Goal: Ask a question: Seek information or help from site administrators or community

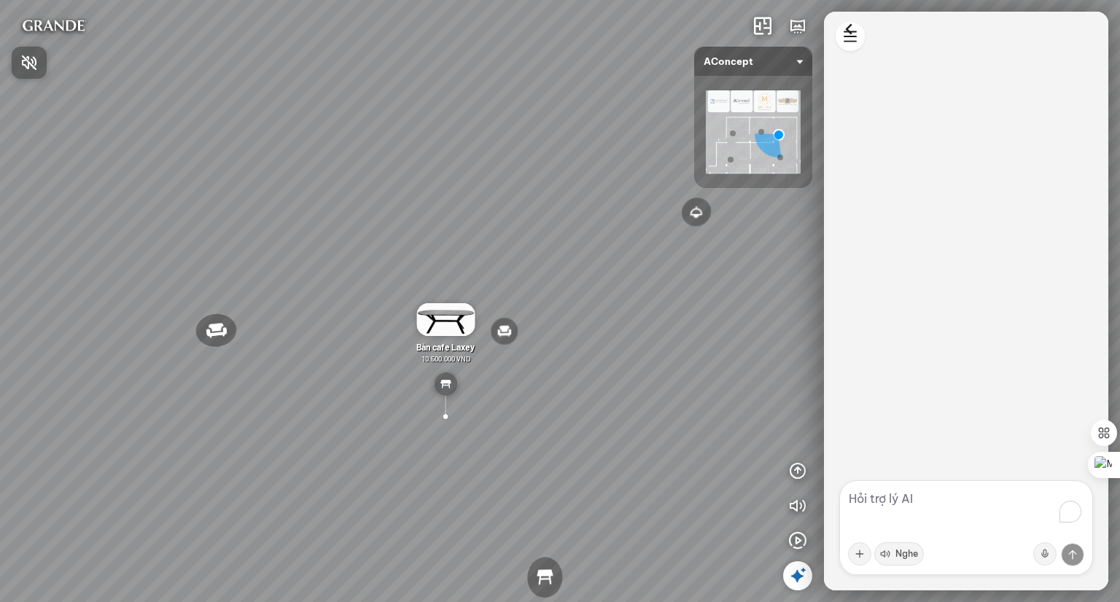
scroll to position [661, 0]
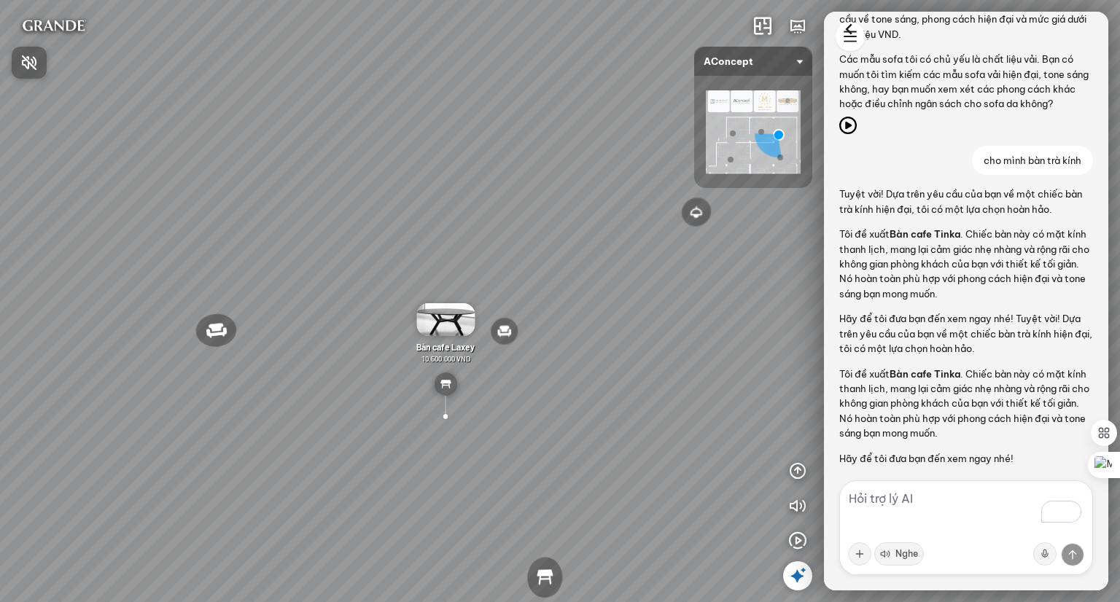
click at [855, 38] on div at bounding box center [560, 301] width 1120 height 602
click at [850, 47] on html "Đèn [PERSON_NAME] 5.300.000 VND Giường ngủ Palima 19.000.000 VND Ghế thư giãn N…" at bounding box center [560, 301] width 1120 height 602
click at [906, 36] on div "New chat" at bounding box center [898, 37] width 42 height 12
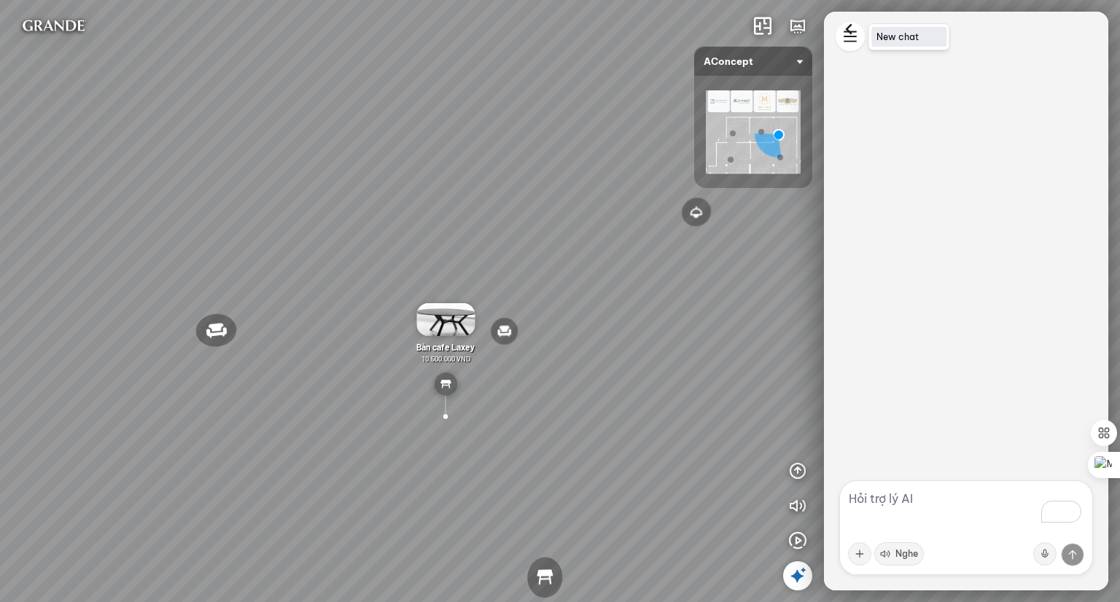
scroll to position [0, 0]
click at [891, 498] on textarea "To enrich screen reader interactions, please activate Accessibility in Grammarl…" at bounding box center [967, 528] width 254 height 95
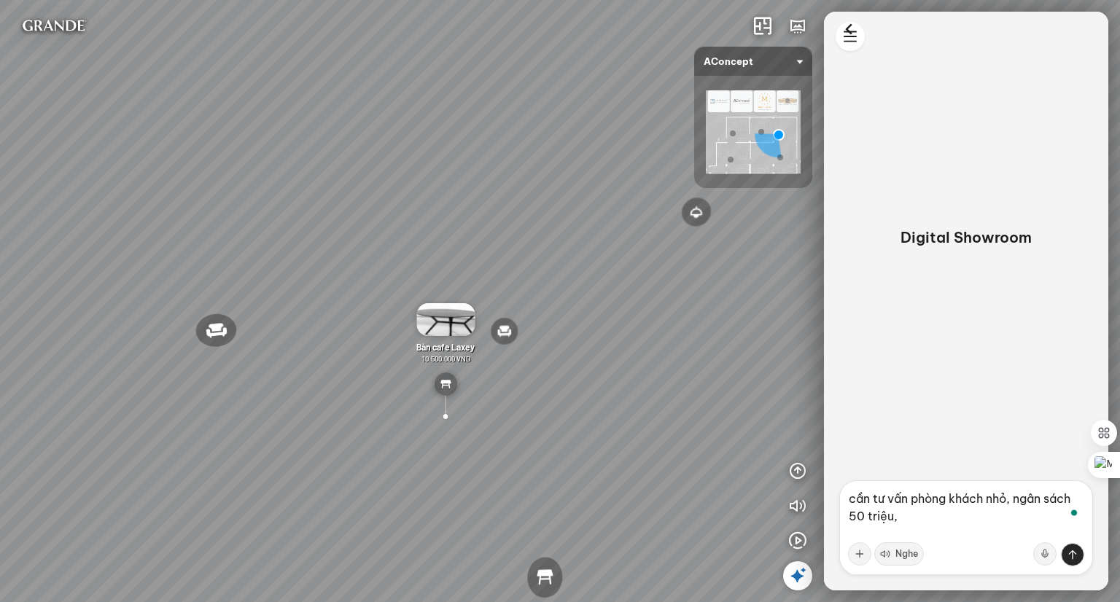
type textarea "cần tư vấn phòng khách nhỏ, ngân sách 50 triệu"
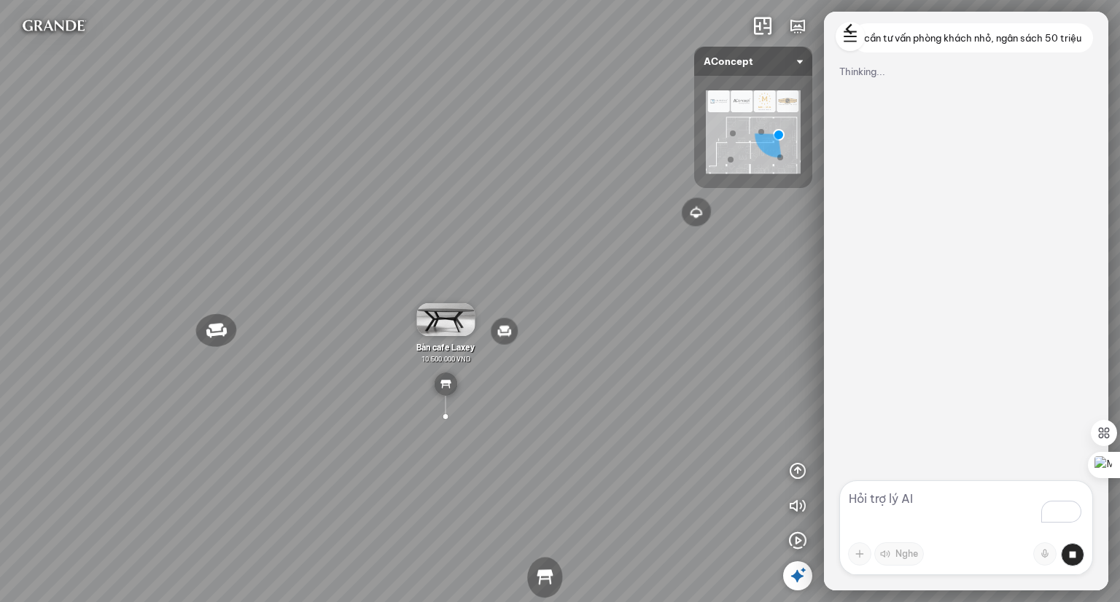
drag, startPoint x: 550, startPoint y: 237, endPoint x: 325, endPoint y: 172, distance: 234.5
click at [325, 172] on div "Đèn [PERSON_NAME] 5.300.000 VND Giường ngủ Palima 19.000.000 VND Ghế thư giãn N…" at bounding box center [560, 301] width 1120 height 602
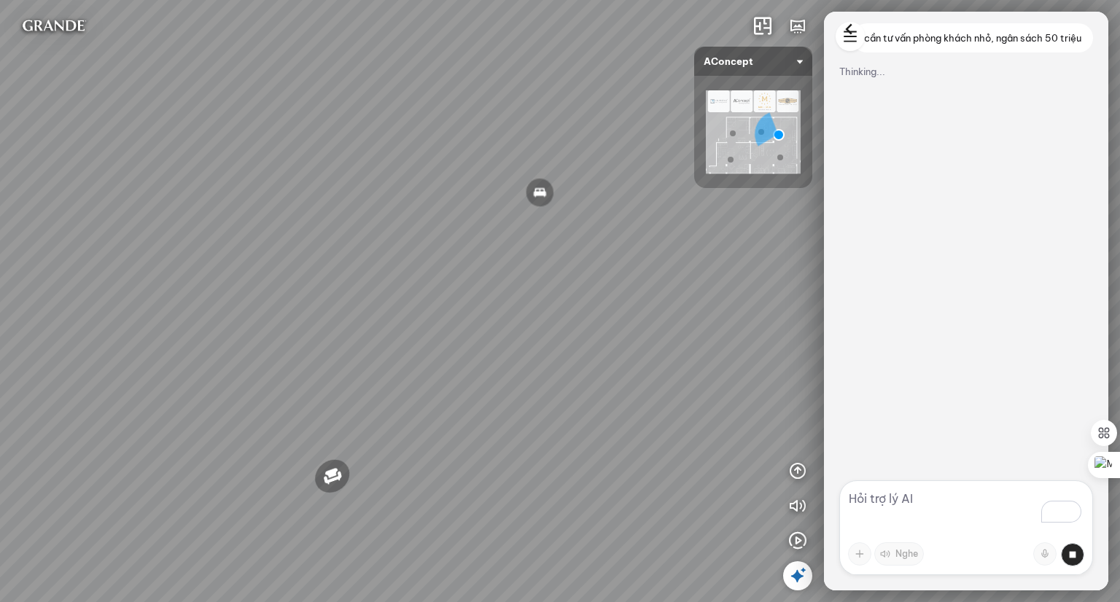
drag, startPoint x: 462, startPoint y: 182, endPoint x: 234, endPoint y: 163, distance: 229.1
click at [215, 152] on div "Đèn [PERSON_NAME] 5.300.000 VND Giường ngủ Palima 19.000.000 VND Ghế thư giãn N…" at bounding box center [560, 301] width 1120 height 602
drag, startPoint x: 519, startPoint y: 205, endPoint x: 405, endPoint y: 209, distance: 114.6
click at [405, 209] on div "Đèn [PERSON_NAME] 5.300.000 VND Giường ngủ Palima 19.000.000 VND Ghế thư giãn N…" at bounding box center [560, 301] width 1120 height 602
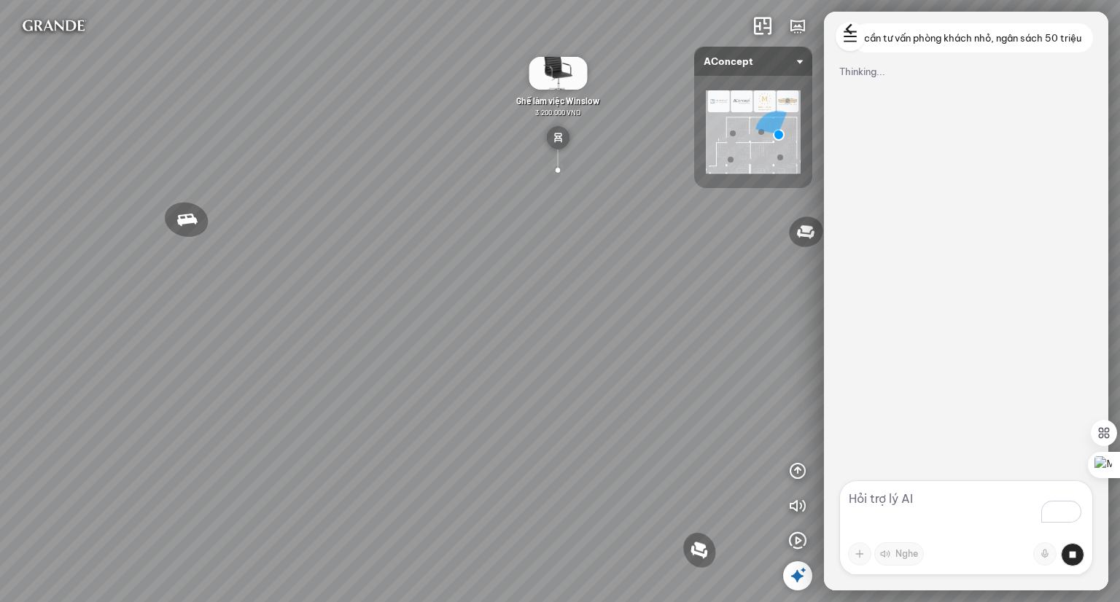
drag, startPoint x: 484, startPoint y: 240, endPoint x: 528, endPoint y: 350, distance: 118.5
click at [528, 351] on div "Đèn [PERSON_NAME] 5.300.000 VND Giường ngủ Palima 19.000.000 VND Ghế thư giãn N…" at bounding box center [560, 301] width 1120 height 602
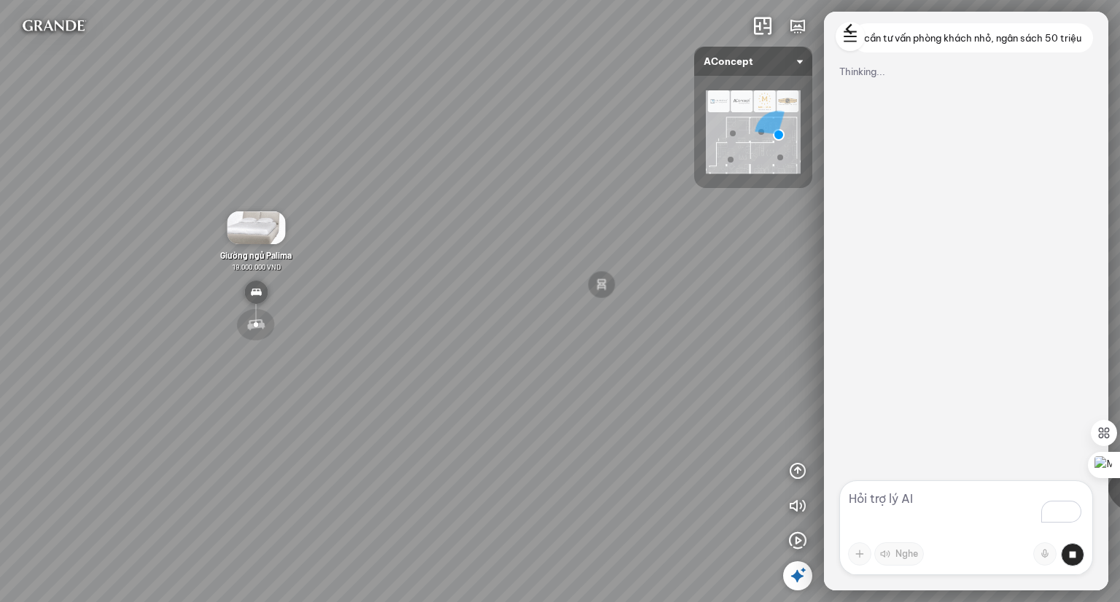
drag, startPoint x: 624, startPoint y: 376, endPoint x: 332, endPoint y: 305, distance: 300.2
click at [347, 307] on div "Đèn [PERSON_NAME] 5.300.000 VND Giường ngủ Palima 19.000.000 VND Ghế thư giãn N…" at bounding box center [560, 301] width 1120 height 602
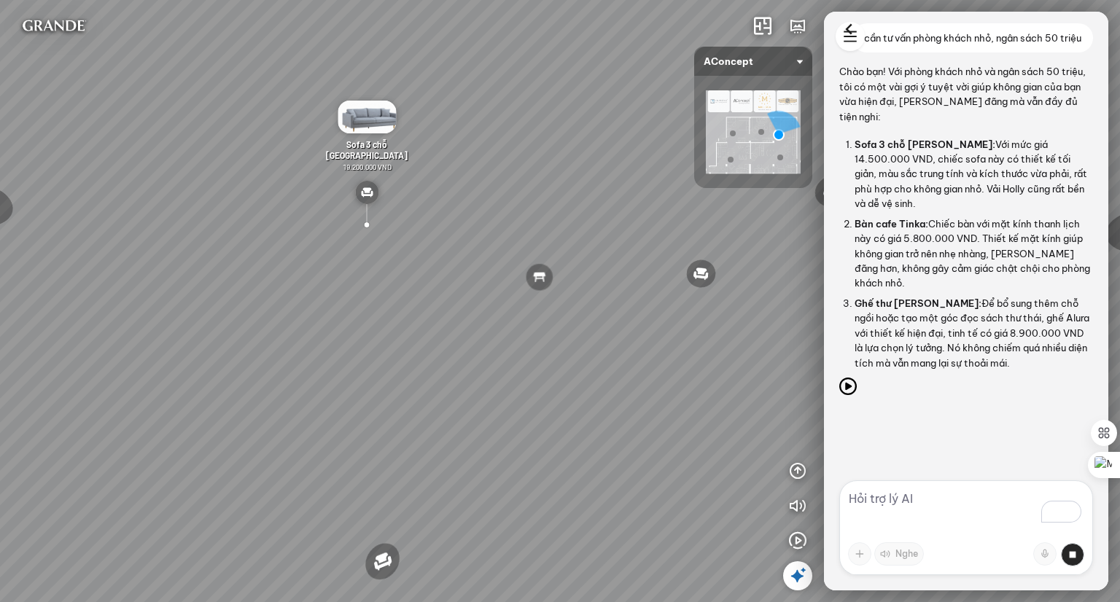
scroll to position [39, 0]
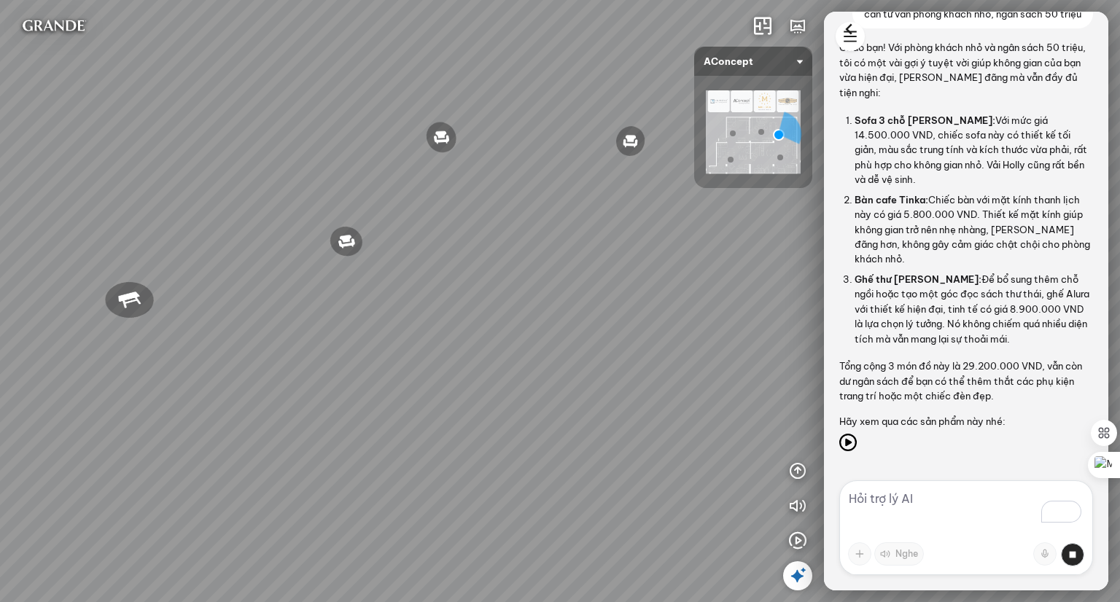
drag, startPoint x: 616, startPoint y: 400, endPoint x: 258, endPoint y: 360, distance: 359.7
click at [258, 360] on div "Đèn [PERSON_NAME] 5.300.000 VND Giường ngủ Palima 19.000.000 VND Ghế thư giãn N…" at bounding box center [560, 301] width 1120 height 602
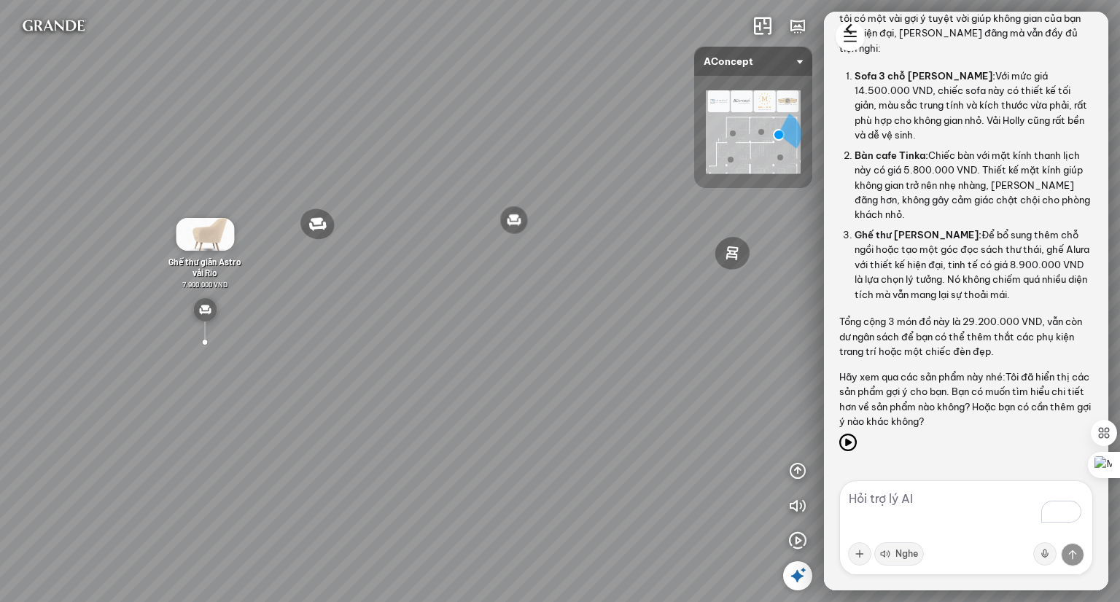
drag, startPoint x: 613, startPoint y: 355, endPoint x: 487, endPoint y: 458, distance: 162.2
click at [487, 458] on div "Đèn [PERSON_NAME] 5.300.000 VND Giường ngủ Palima 19.000.000 VND Ghế thư giãn N…" at bounding box center [560, 301] width 1120 height 602
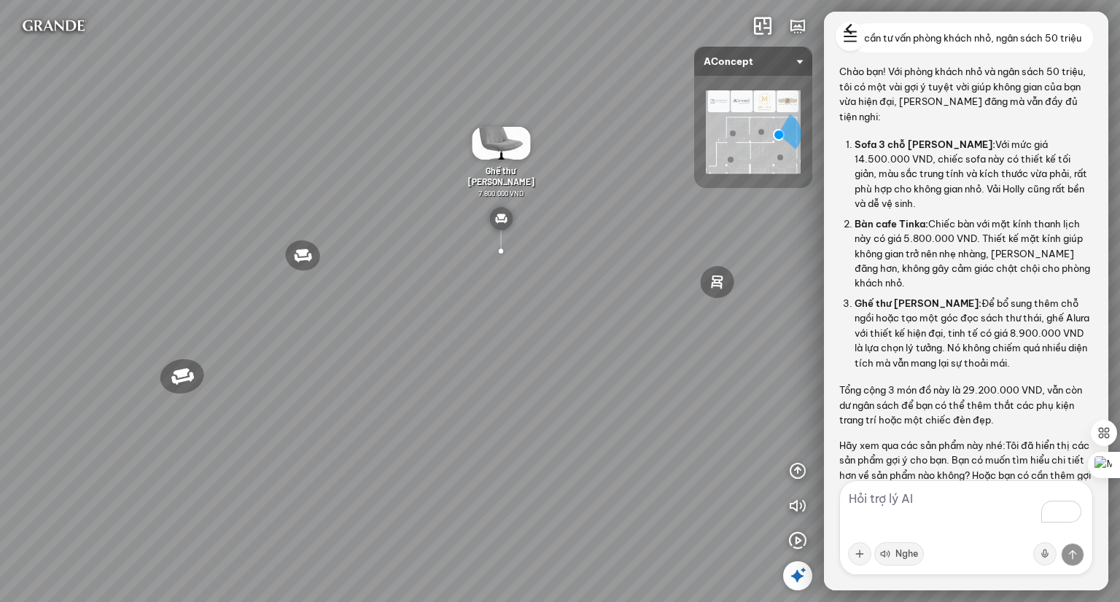
scroll to position [73, 0]
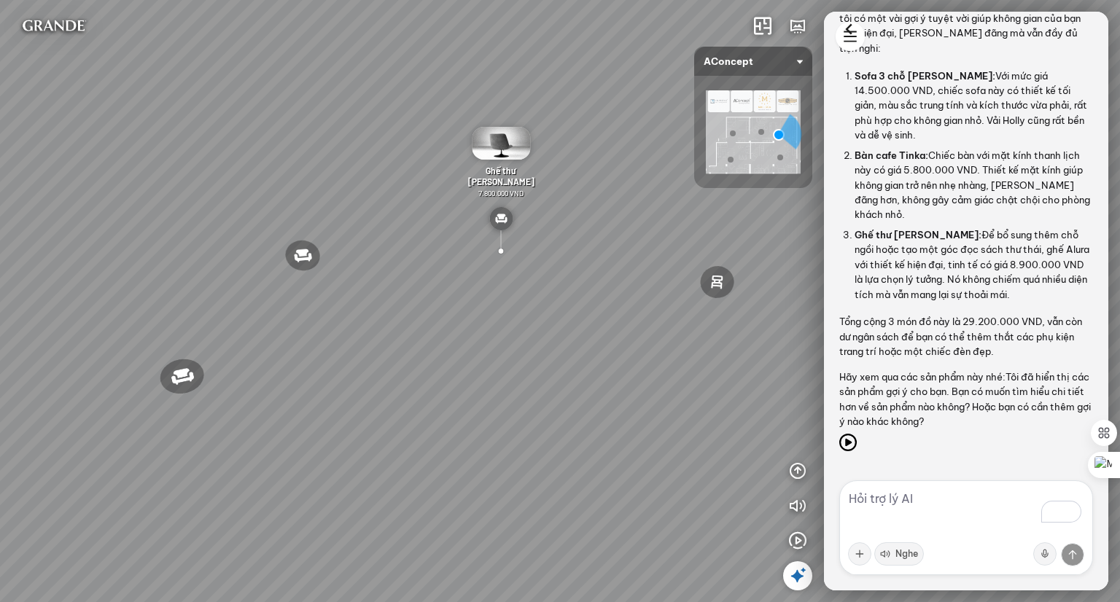
click at [936, 495] on textarea "To enrich screen reader interactions, please activate Accessibility in Grammarl…" at bounding box center [967, 528] width 254 height 95
drag, startPoint x: 605, startPoint y: 310, endPoint x: 293, endPoint y: 308, distance: 312.2
click at [276, 295] on div "Đèn [PERSON_NAME] 5.300.000 VND Giường ngủ Palima 19.000.000 VND Ghế thư giãn N…" at bounding box center [560, 301] width 1120 height 602
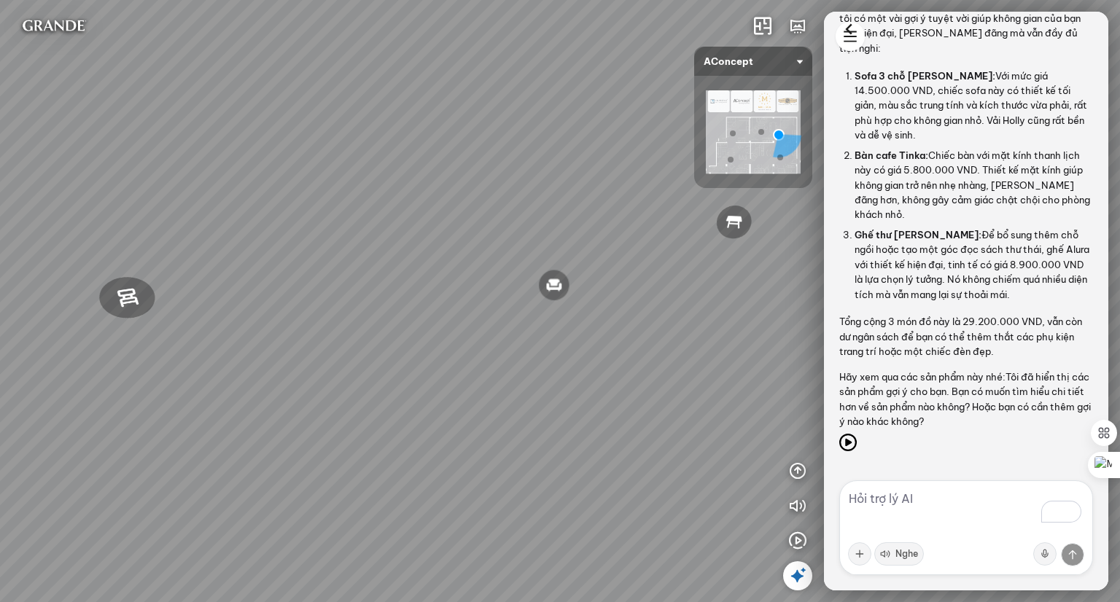
drag, startPoint x: 532, startPoint y: 373, endPoint x: 280, endPoint y: 377, distance: 252.4
click at [292, 373] on div "Đèn [PERSON_NAME] 5.300.000 VND Giường ngủ Palima 19.000.000 VND Ghế thư giãn N…" at bounding box center [560, 301] width 1120 height 602
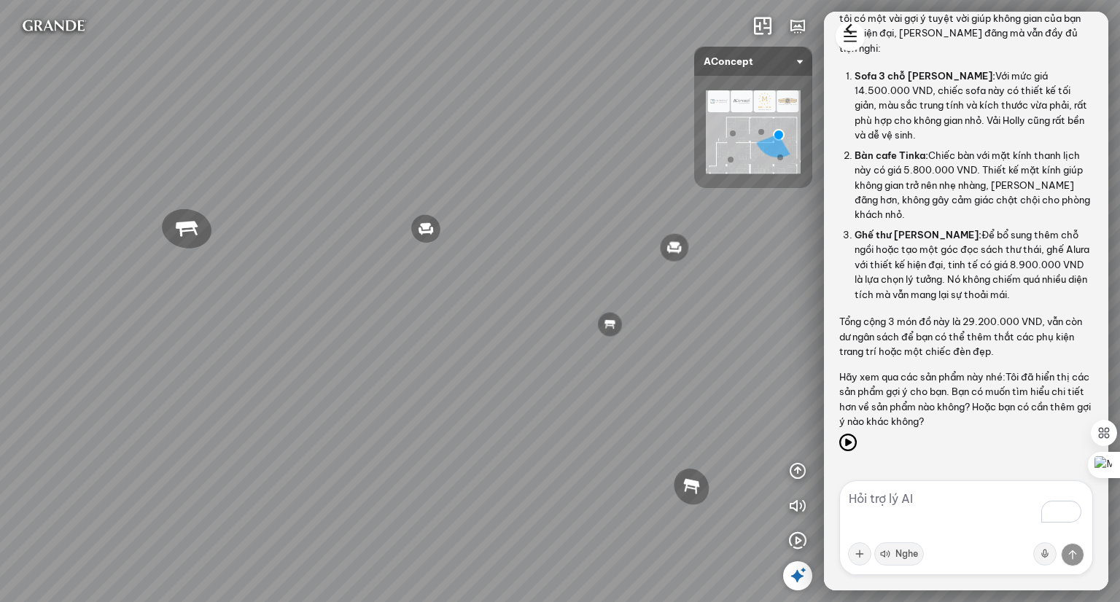
drag, startPoint x: 641, startPoint y: 406, endPoint x: 465, endPoint y: 398, distance: 176.0
click at [465, 398] on div "Đèn [PERSON_NAME] 5.300.000 VND Giường ngủ Palima 19.000.000 VND Ghế thư giãn N…" at bounding box center [560, 301] width 1120 height 602
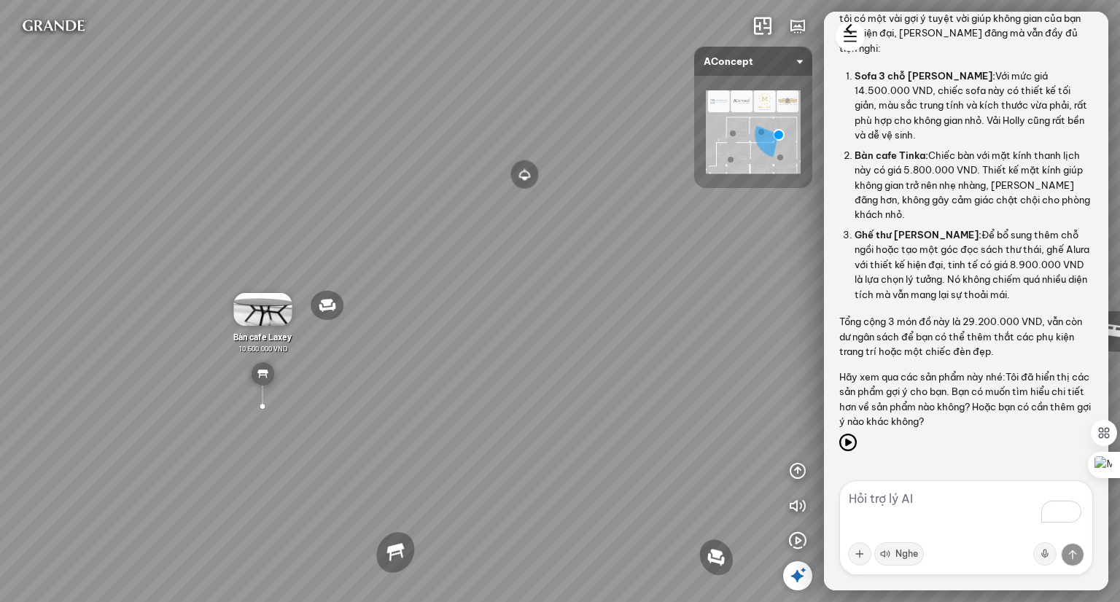
drag, startPoint x: 589, startPoint y: 411, endPoint x: 472, endPoint y: 415, distance: 116.8
click at [459, 427] on div "Đèn [PERSON_NAME] 5.300.000 VND Giường ngủ Palima 19.000.000 VND Ghế thư giãn N…" at bounding box center [560, 301] width 1120 height 602
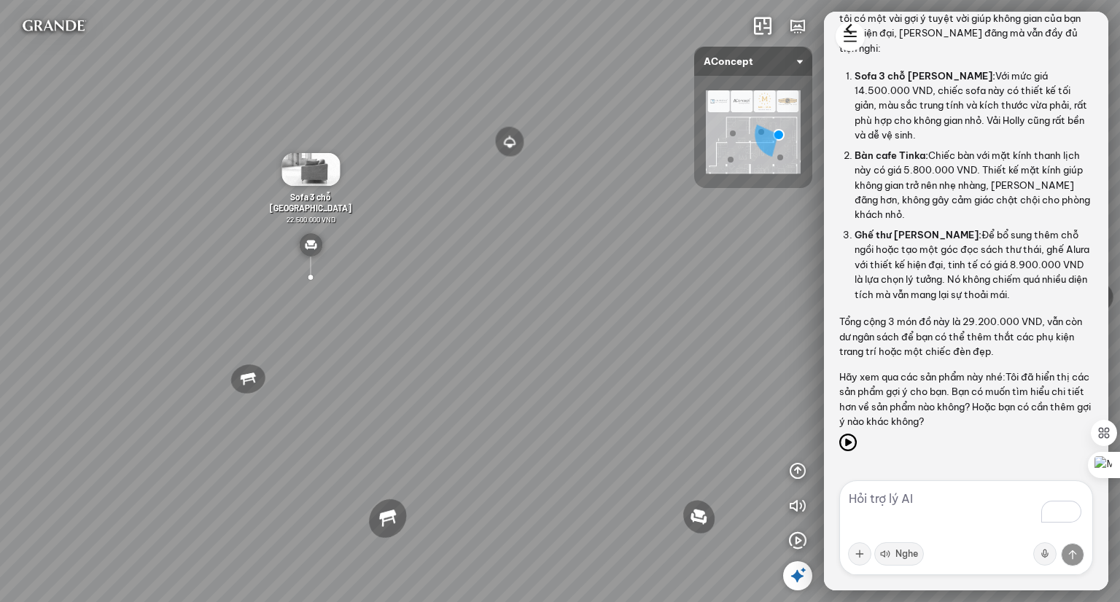
drag, startPoint x: 268, startPoint y: 364, endPoint x: 352, endPoint y: 351, distance: 84.2
click at [352, 351] on div "Đèn [PERSON_NAME] 5.300.000 VND Giường ngủ Palima 19.000.000 VND Ghế thư giãn N…" at bounding box center [560, 301] width 1120 height 602
